Goal: Information Seeking & Learning: Learn about a topic

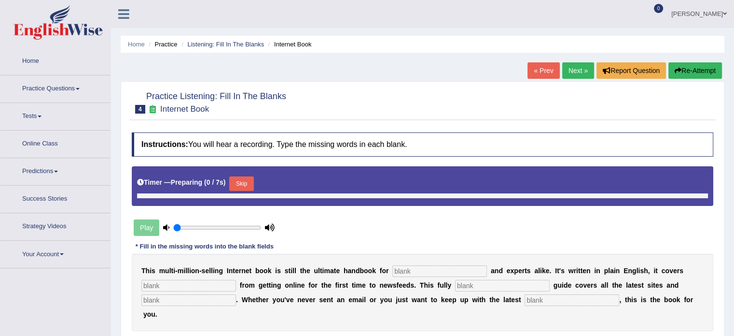
type input "1"
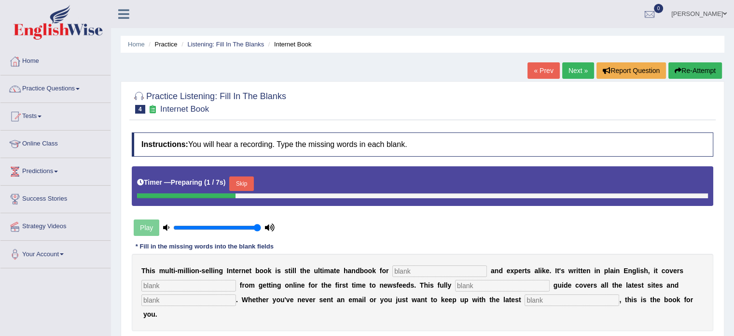
click at [581, 70] on link "Next »" at bounding box center [578, 70] width 32 height 16
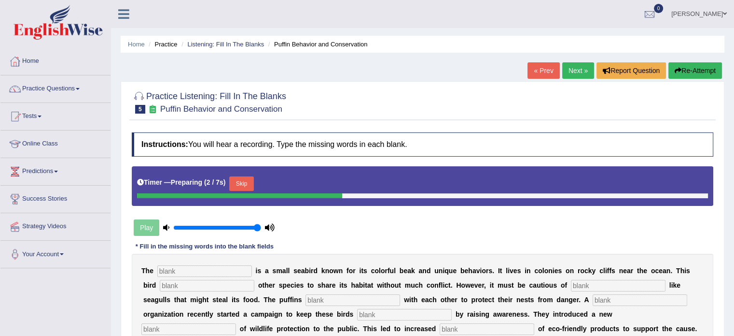
click at [206, 272] on input "text" at bounding box center [204, 271] width 95 height 12
click at [248, 184] on button "Skip" at bounding box center [241, 183] width 24 height 14
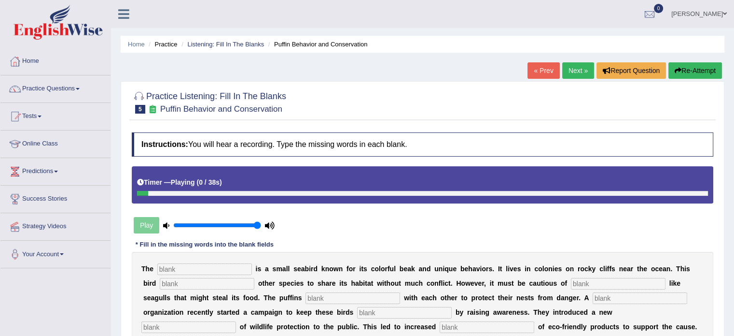
click at [185, 266] on input "text" at bounding box center [204, 269] width 95 height 12
type input "poffin"
click at [193, 280] on input "text" at bounding box center [207, 284] width 95 height 12
type input "allows"
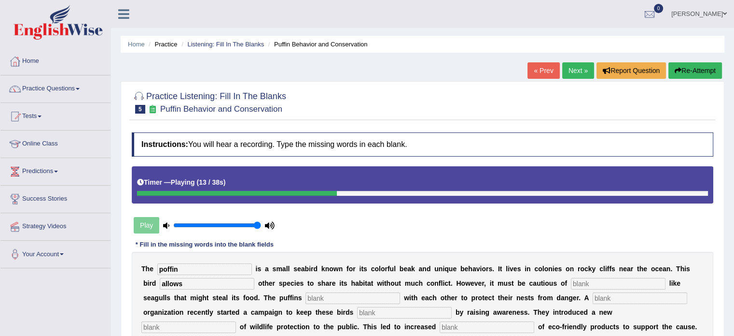
click at [589, 279] on input "text" at bounding box center [618, 284] width 95 height 12
type input "preter"
click at [336, 297] on input "text" at bounding box center [353, 298] width 95 height 12
type input "coaparate"
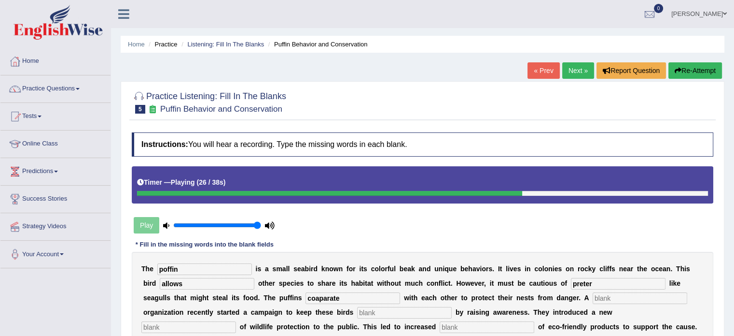
click at [372, 317] on div "T h e poffin i s a s m a l l s e a b i r d k n o w n f o r i t s c o l o r f u …" at bounding box center [423, 298] width 582 height 92
click at [427, 314] on input "text" at bounding box center [404, 313] width 95 height 12
type input "safe"
click at [214, 323] on input "text" at bounding box center [188, 327] width 95 height 12
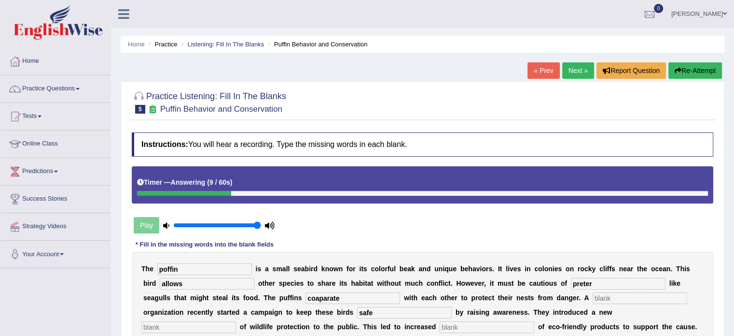
click at [74, 88] on link "Practice Questions" at bounding box center [55, 87] width 110 height 24
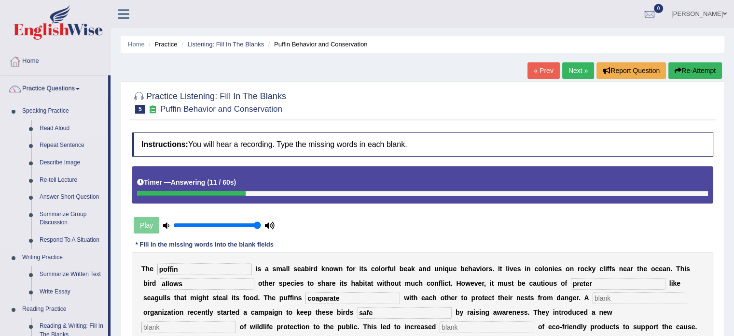
click at [61, 128] on link "Read Aloud" at bounding box center [71, 128] width 73 height 17
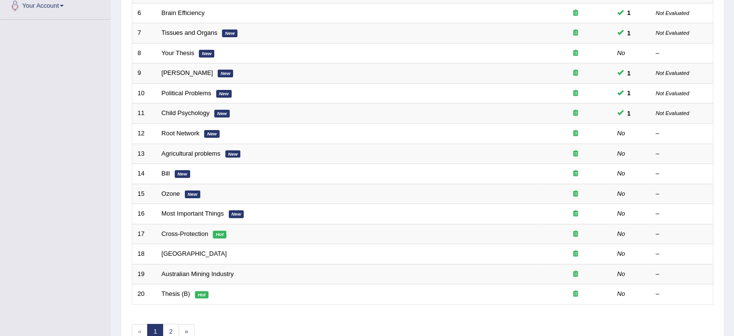
scroll to position [246, 0]
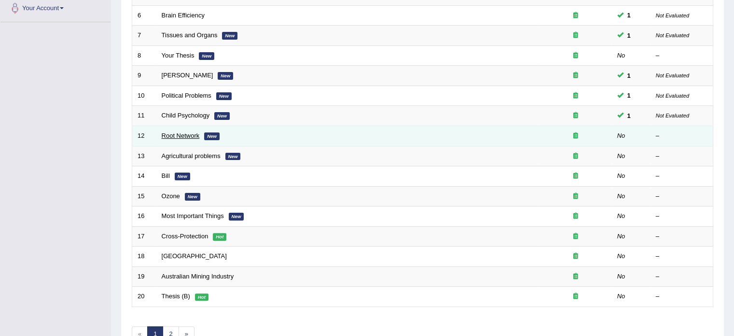
click at [175, 136] on link "Root Network" at bounding box center [181, 135] width 38 height 7
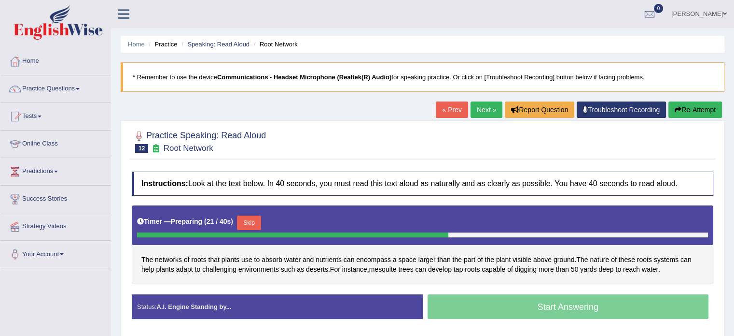
click at [329, 269] on div "The networks of roots that plants use to absorb water and nutrients can encompa…" at bounding box center [423, 244] width 582 height 79
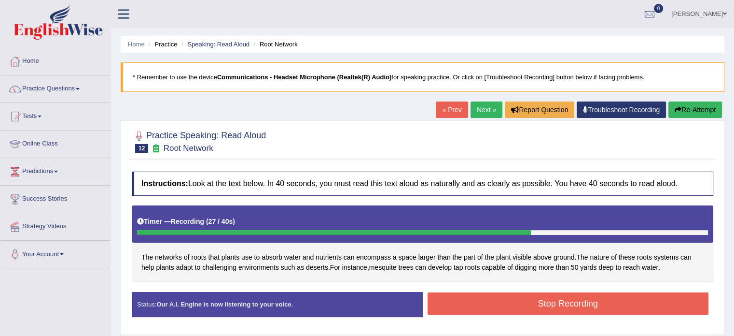
click at [509, 305] on button "Stop Recording" at bounding box center [568, 303] width 281 height 22
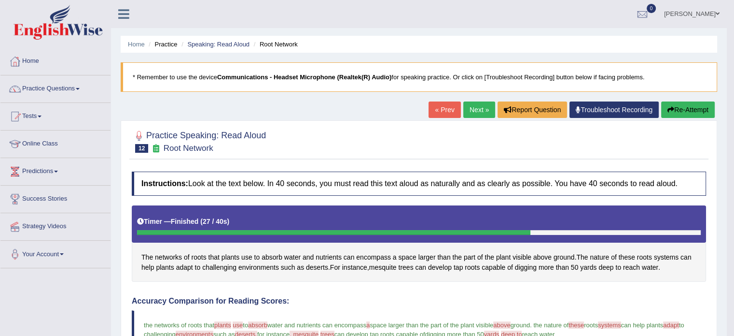
click at [472, 106] on link "Next »" at bounding box center [480, 109] width 32 height 16
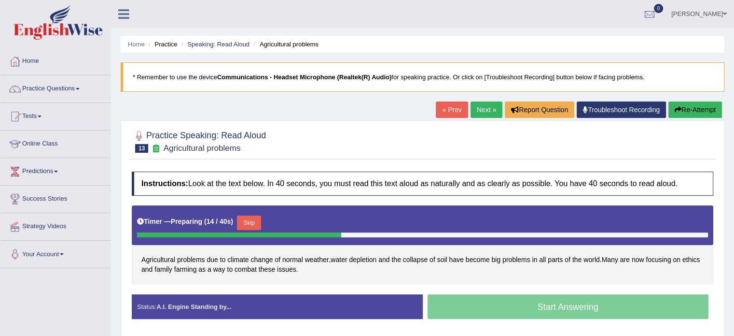
click at [472, 121] on div "Practice Speaking: Read Aloud 13 Agricultural problems Instructions: Look at th…" at bounding box center [423, 228] width 604 height 216
click at [253, 218] on button "Skip" at bounding box center [249, 222] width 24 height 14
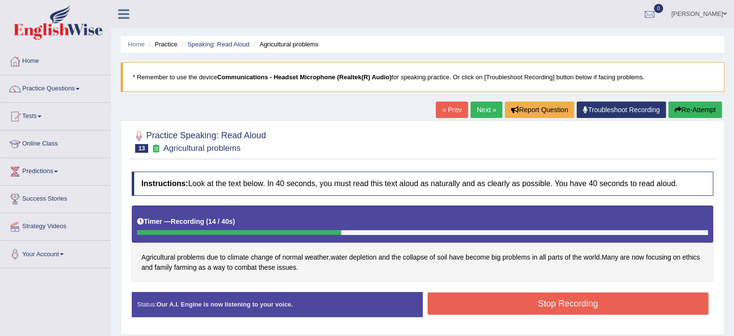
click at [485, 310] on button "Stop Recording" at bounding box center [568, 303] width 281 height 22
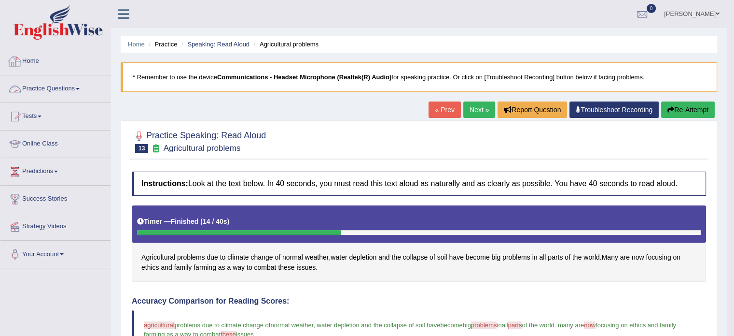
click at [71, 83] on link "Practice Questions" at bounding box center [55, 87] width 110 height 24
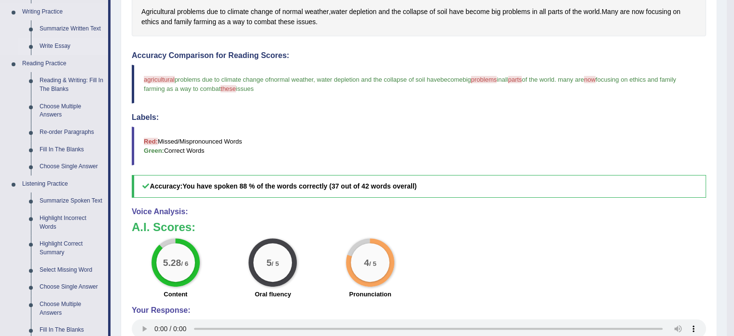
scroll to position [245, 0]
